Goal: Task Accomplishment & Management: Complete application form

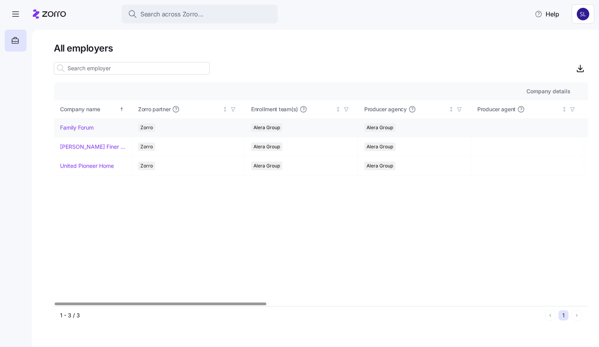
click at [90, 124] on link "Family Forum" at bounding box center [77, 128] width 34 height 8
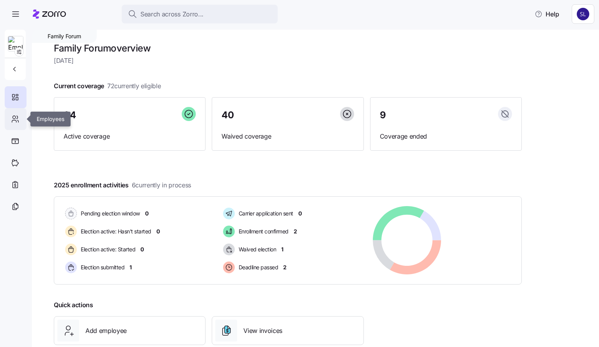
click at [10, 119] on div at bounding box center [16, 119] width 22 height 22
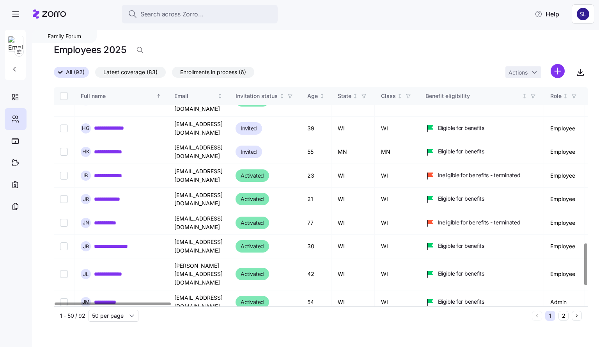
scroll to position [902, 0]
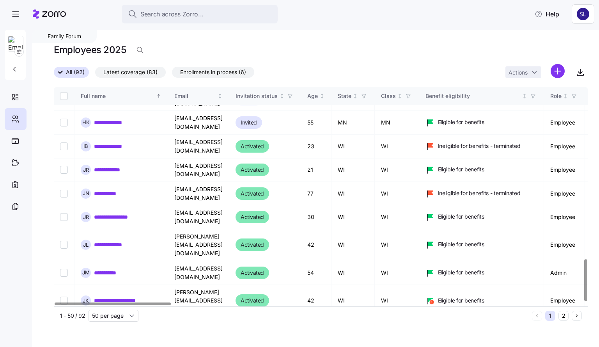
click at [561, 319] on button "2" at bounding box center [563, 315] width 10 height 10
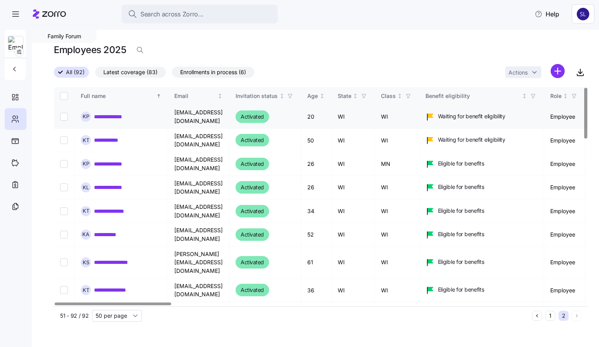
click at [111, 118] on link "**********" at bounding box center [111, 117] width 35 height 8
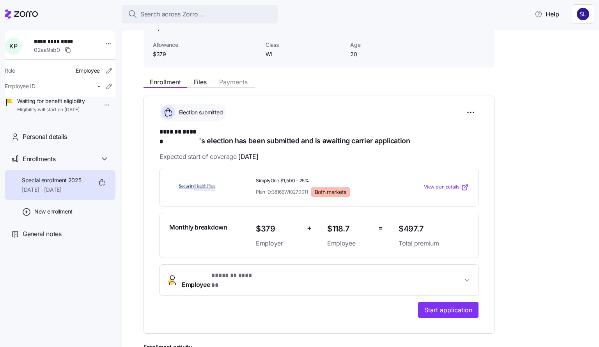
scroll to position [39, 0]
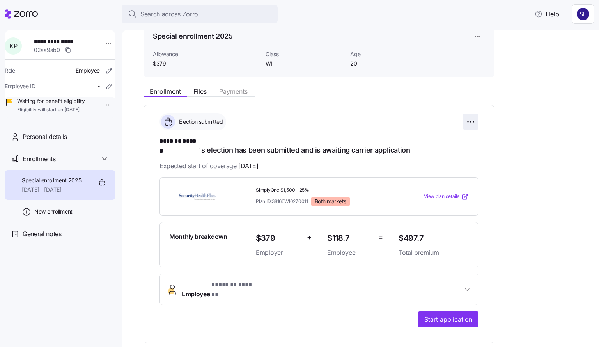
click at [467, 123] on html "**********" at bounding box center [299, 171] width 599 height 342
click at [520, 127] on html "**********" at bounding box center [299, 171] width 599 height 342
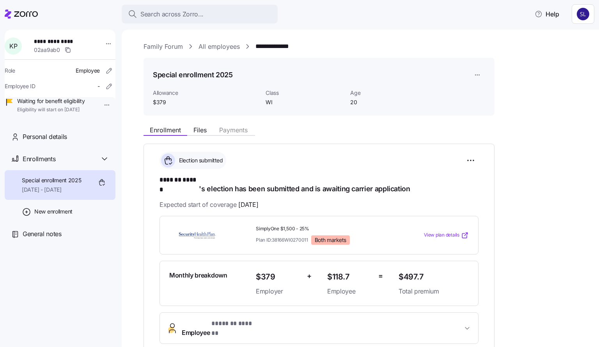
scroll to position [0, 0]
click at [472, 74] on html "**********" at bounding box center [299, 171] width 599 height 342
click at [544, 214] on html "**********" at bounding box center [299, 171] width 599 height 342
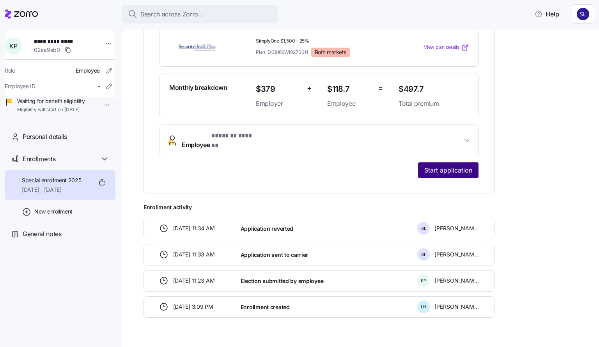
click at [470, 165] on span "Start application" at bounding box center [448, 169] width 48 height 9
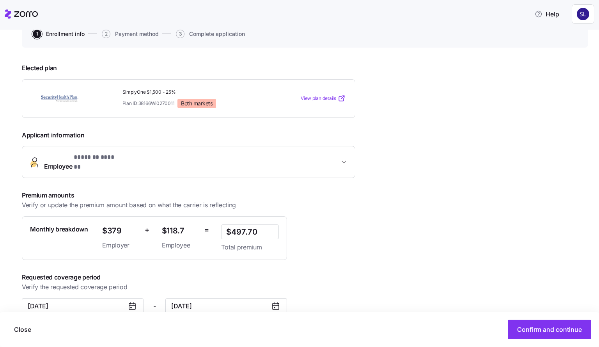
scroll to position [90, 0]
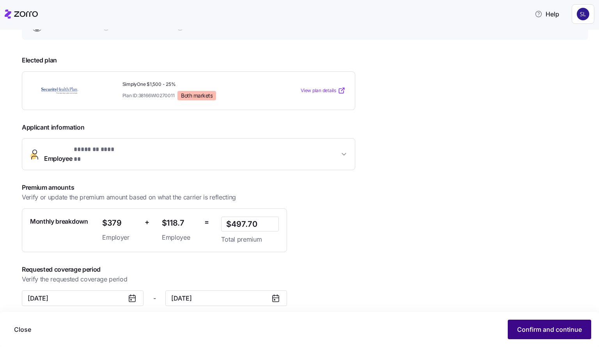
click at [569, 332] on span "Confirm and continue" at bounding box center [549, 328] width 65 height 9
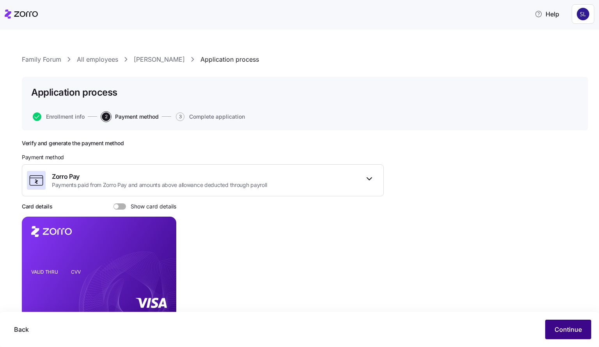
click at [554, 333] on button "Continue" at bounding box center [568, 328] width 46 height 19
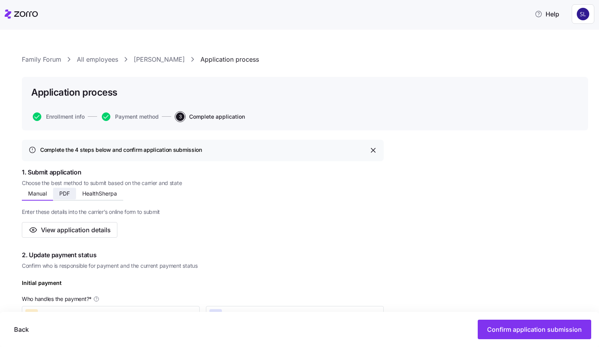
click at [69, 196] on span "PDF" at bounding box center [64, 193] width 11 height 5
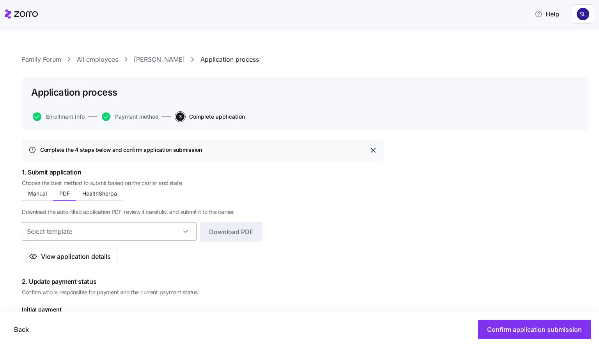
click at [101, 228] on input at bounding box center [109, 231] width 175 height 19
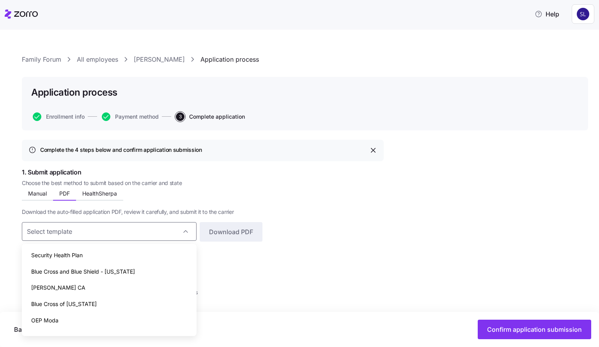
click at [92, 254] on div "Security Health Plan" at bounding box center [109, 255] width 168 height 16
type input "Security Health Plan"
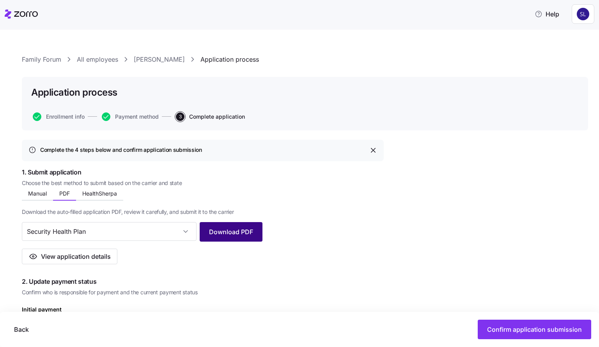
click at [232, 233] on span "Download PDF" at bounding box center [231, 231] width 44 height 9
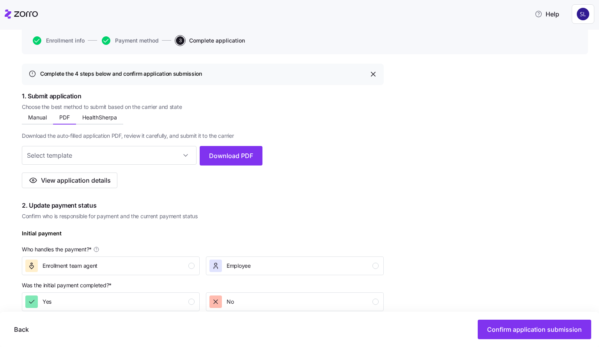
scroll to position [117, 0]
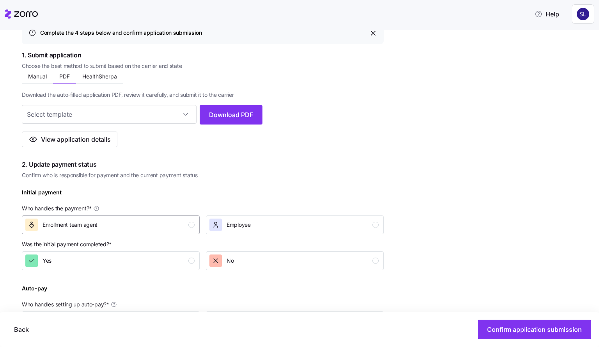
click at [176, 228] on div "Enrollment team agent" at bounding box center [109, 224] width 169 height 12
click at [170, 262] on div "Yes" at bounding box center [109, 260] width 169 height 12
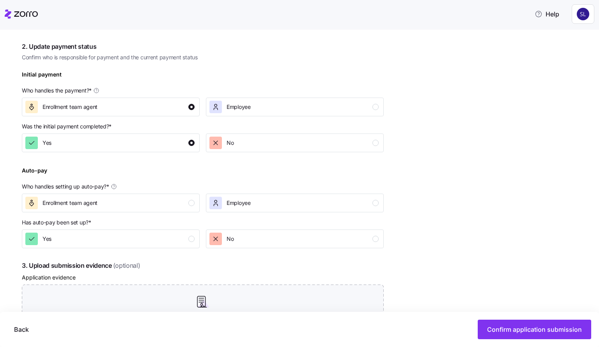
scroll to position [273, 0]
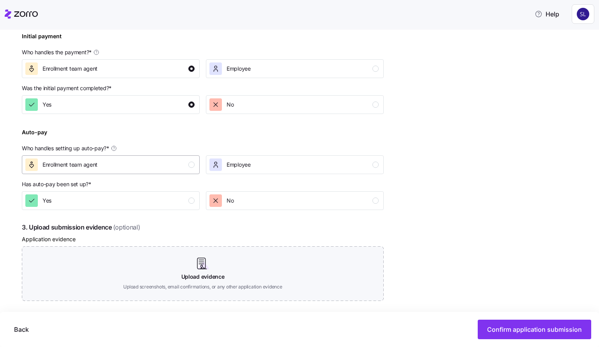
click at [154, 170] on div "Enrollment team agent" at bounding box center [109, 164] width 169 height 12
click at [152, 200] on div "Yes" at bounding box center [109, 200] width 169 height 12
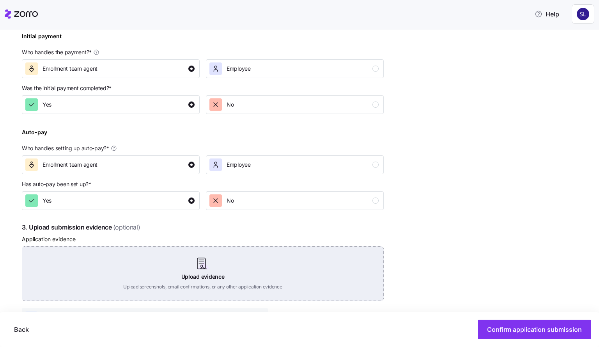
click at [198, 278] on div "Upload evidence Upload screenshots, email confirmations, or any other applicati…" at bounding box center [203, 273] width 362 height 55
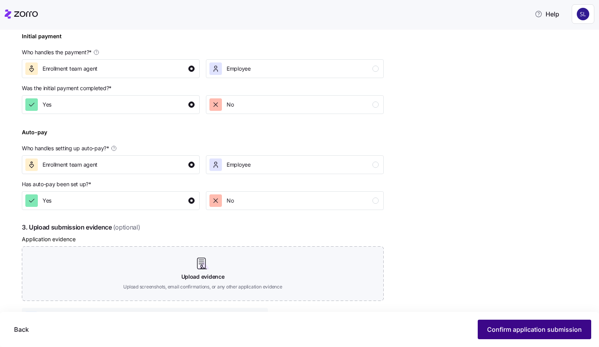
click at [509, 330] on span "Confirm application submission" at bounding box center [534, 328] width 95 height 9
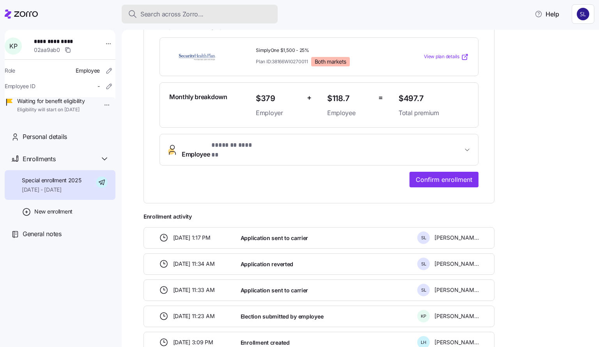
scroll to position [175, 0]
